Goal: Navigation & Orientation: Go to known website

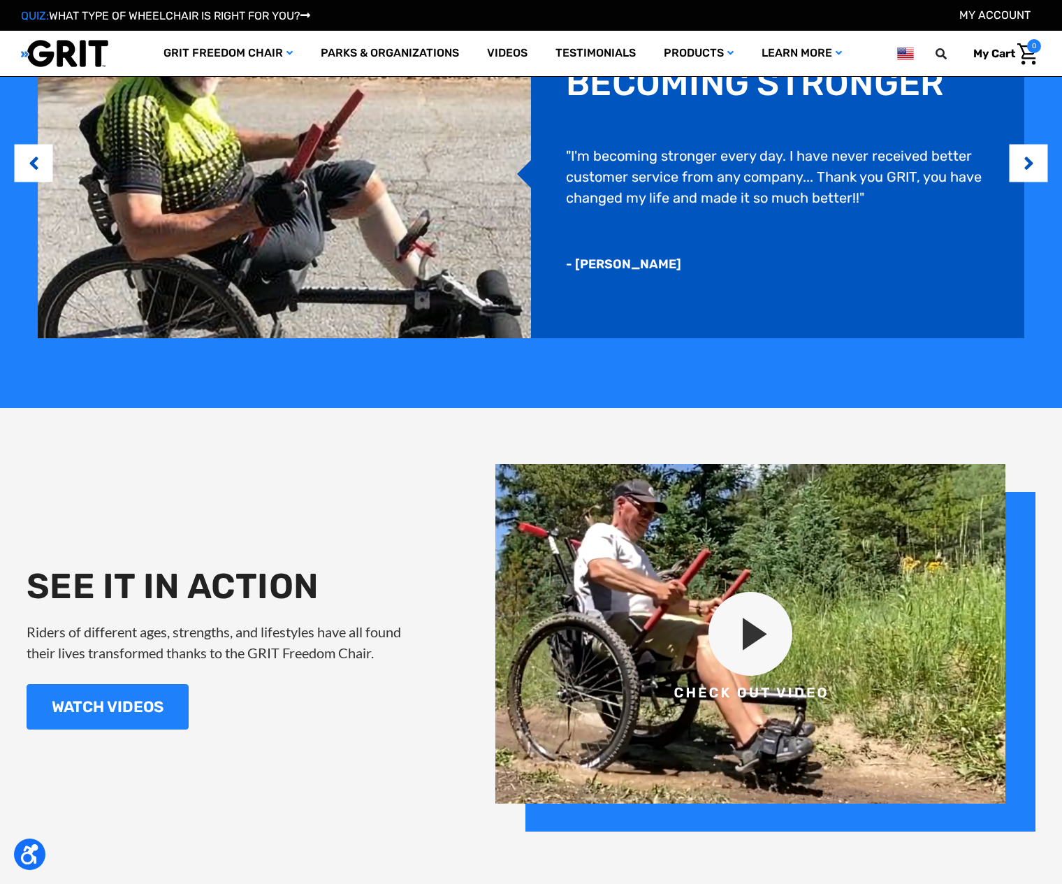
scroll to position [1258, 0]
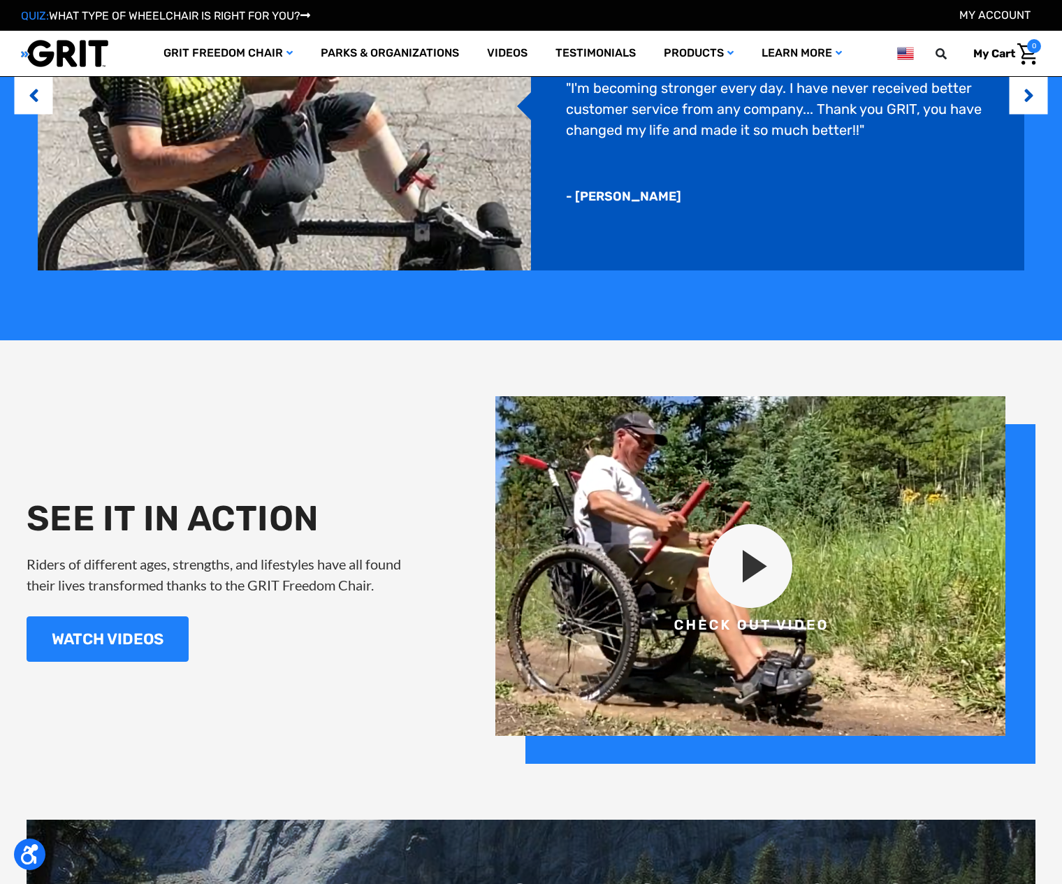
click at [748, 558] on img at bounding box center [765, 580] width 540 height 368
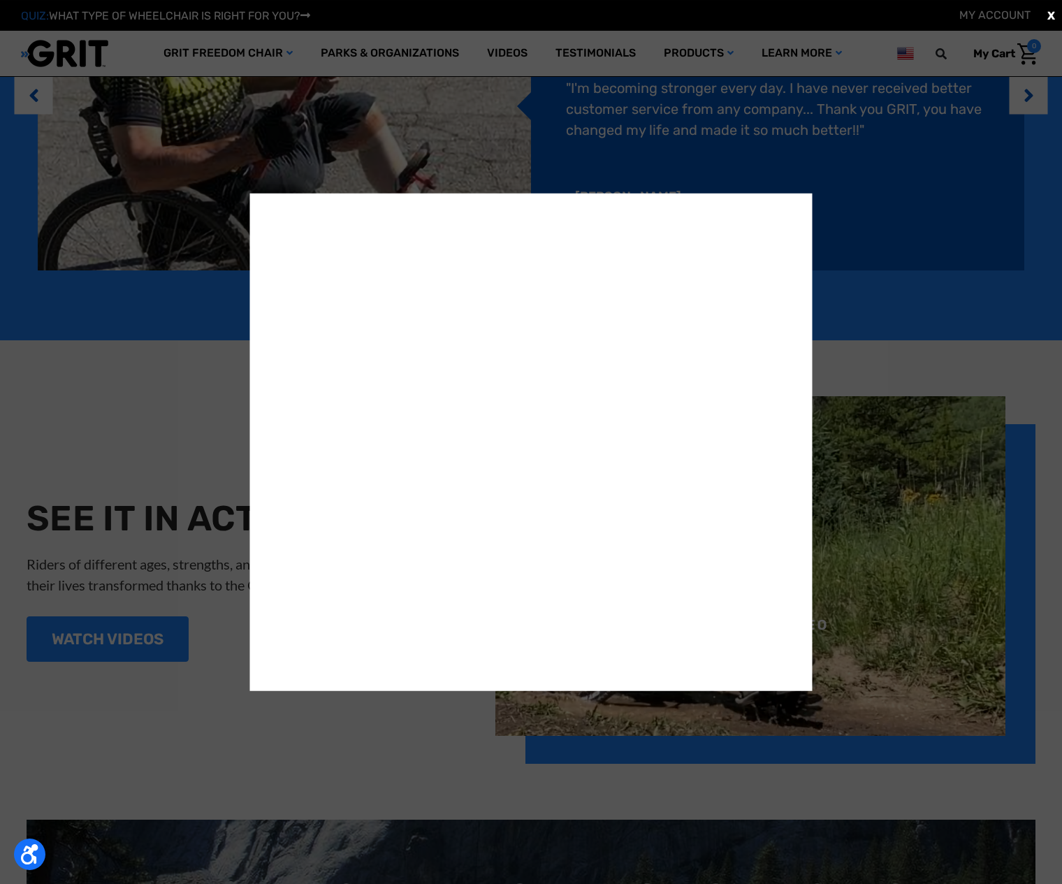
click at [1051, 13] on span "X" at bounding box center [1052, 15] width 8 height 17
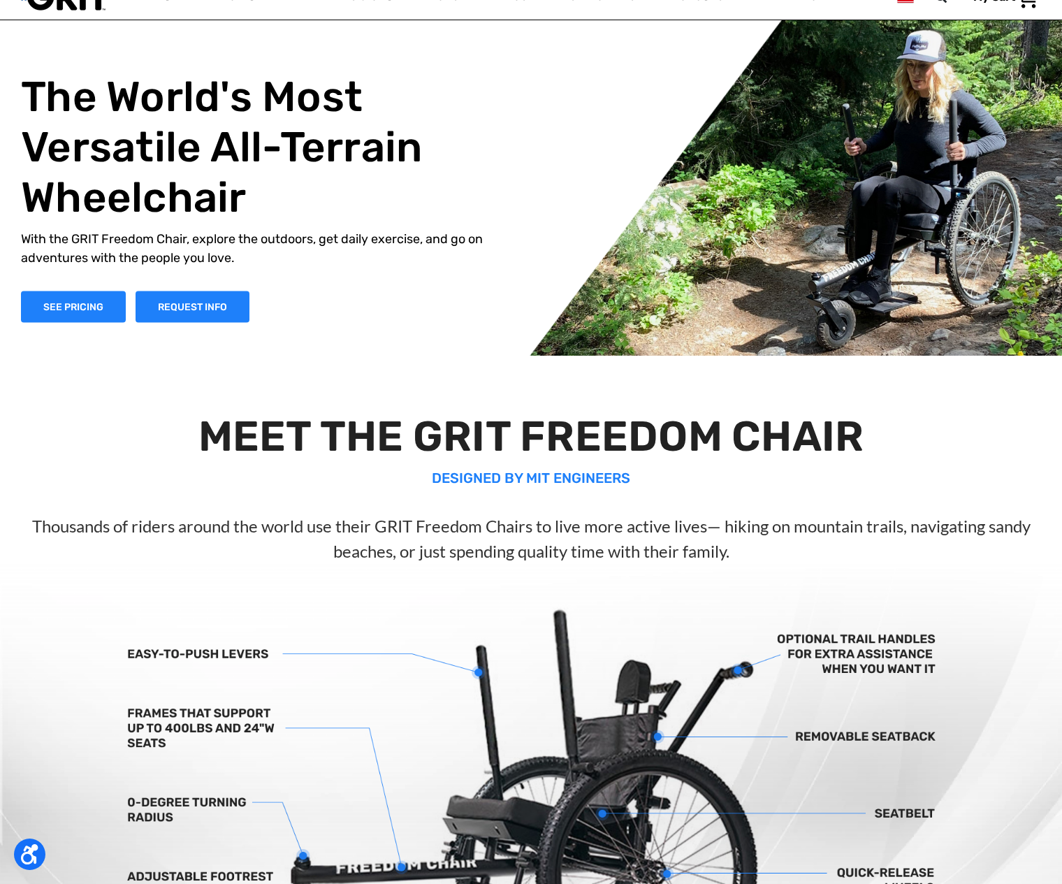
scroll to position [140, 0]
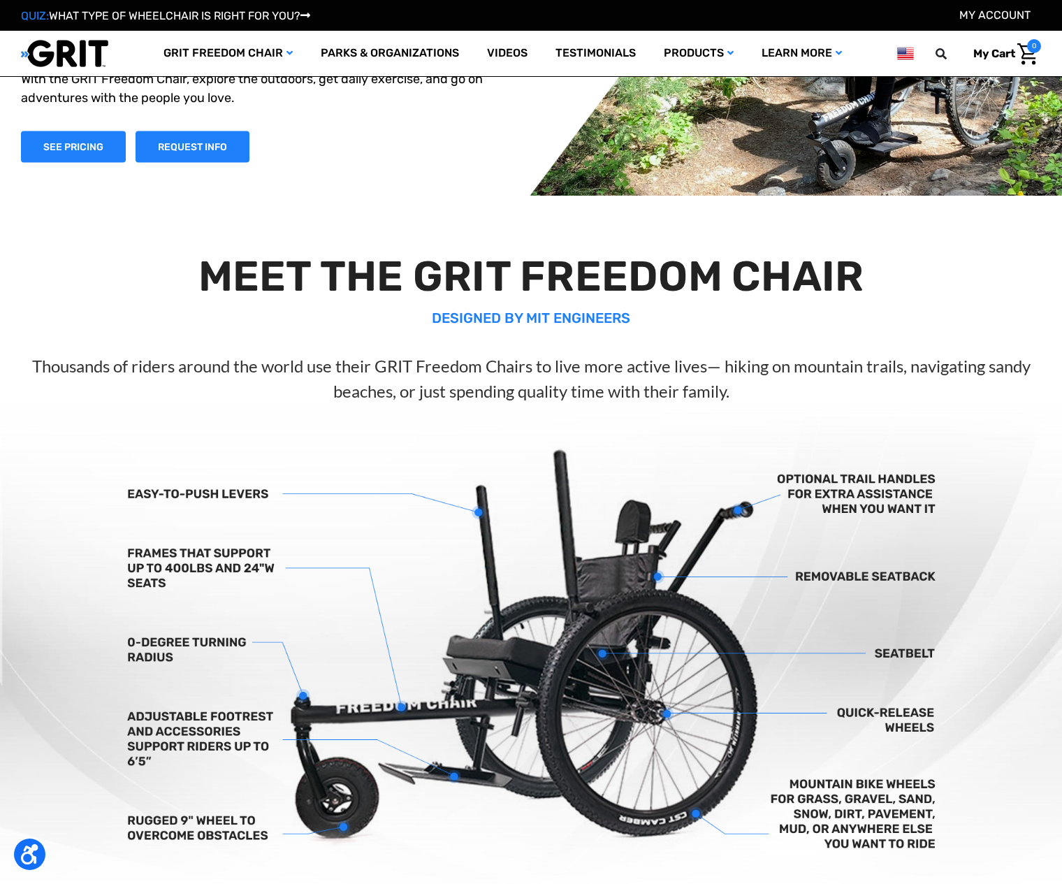
click at [68, 162] on div "The World's Most Versatile All-Terrain Wheelchair With the GRIT Freedom Chair, …" at bounding box center [531, 37] width 1062 height 318
click at [78, 145] on link "SEE PRICING" at bounding box center [73, 146] width 105 height 31
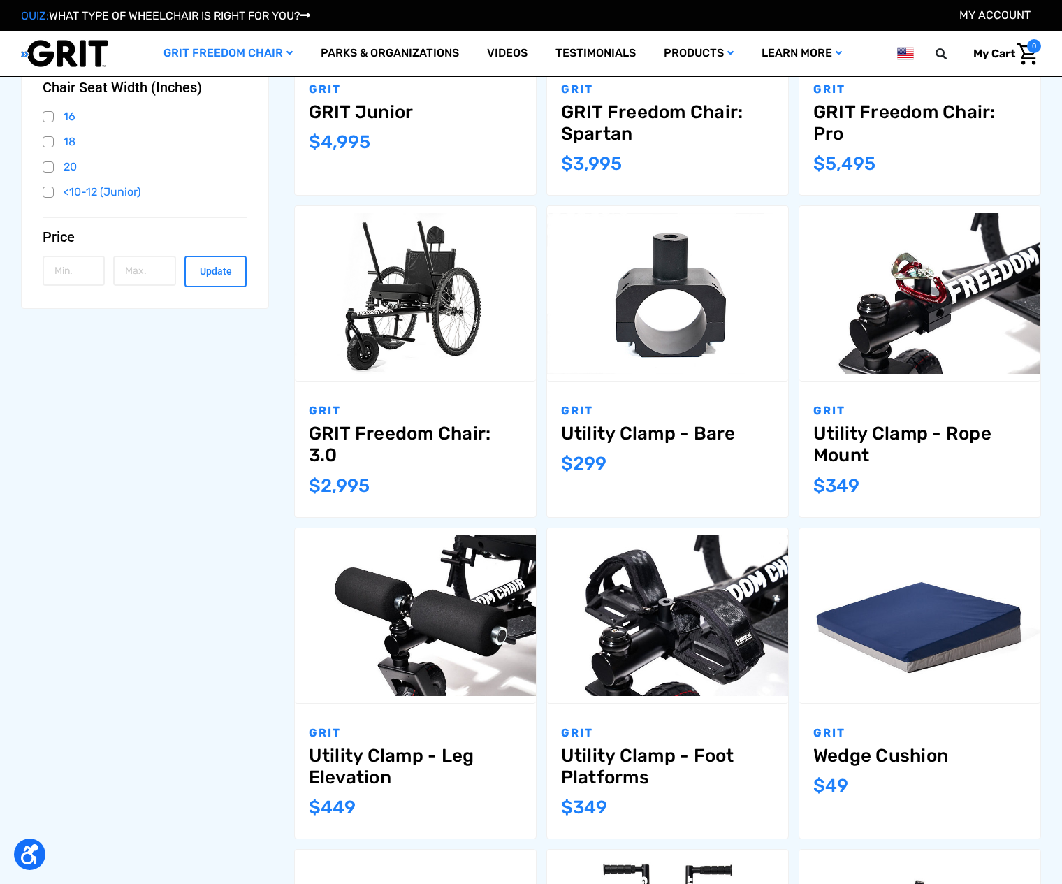
scroll to position [419, 0]
